Goal: Task Accomplishment & Management: Manage account settings

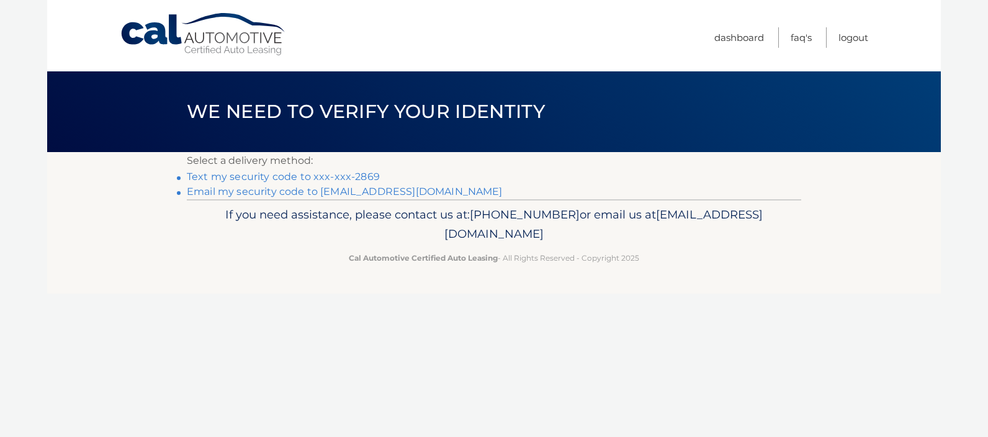
click at [326, 173] on link "Text my security code to xxx-xxx-2869" at bounding box center [283, 177] width 193 height 12
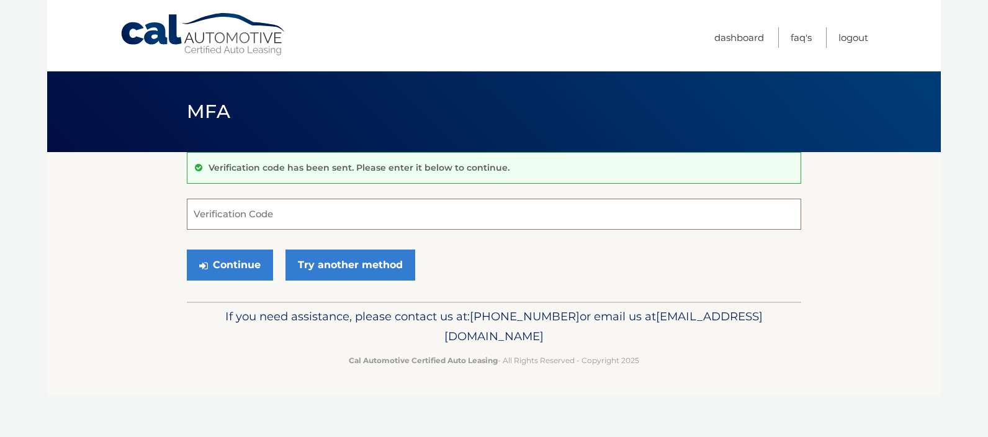
click at [290, 214] on input "Verification Code" at bounding box center [494, 214] width 615 height 31
click at [737, 37] on link "Dashboard" at bounding box center [739, 37] width 50 height 20
